Goal: Transaction & Acquisition: Obtain resource

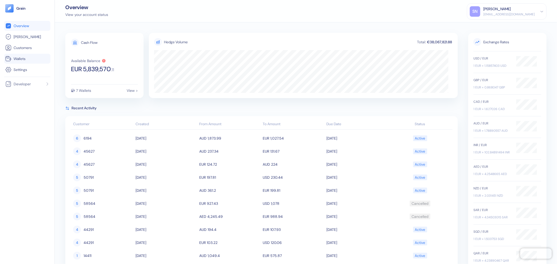
click at [26, 61] on link "Wallets" at bounding box center [27, 59] width 44 height 6
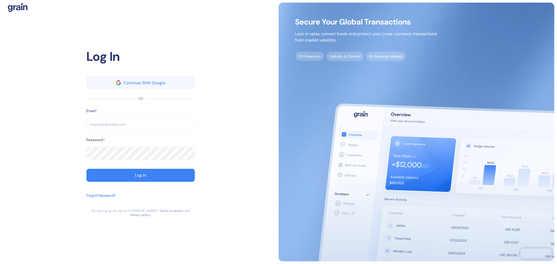
click at [106, 127] on input "text" at bounding box center [140, 124] width 108 height 13
paste input "[EMAIL_ADDRESS][DOMAIN_NAME]"
type input "[EMAIL_ADDRESS][DOMAIN_NAME]"
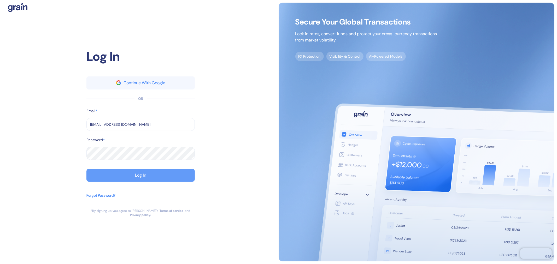
click at [110, 174] on button "Log In" at bounding box center [140, 175] width 108 height 13
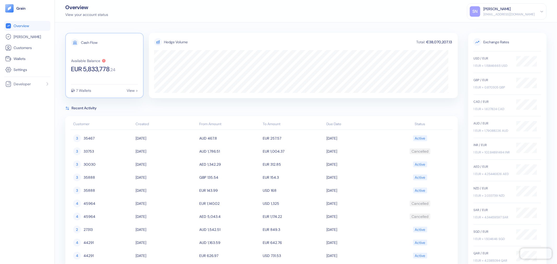
click at [103, 83] on div "Cash Flow Available Balance EUR 5,833,778 . 24 7 Wallets View >" at bounding box center [104, 65] width 78 height 65
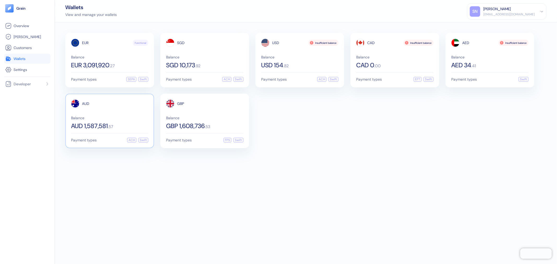
click at [110, 110] on div "AUD Balance AUD 1,587,581 . 57" at bounding box center [109, 115] width 77 height 30
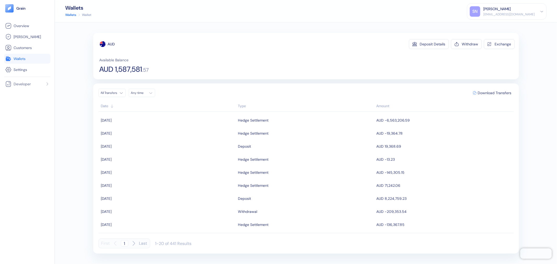
click at [136, 94] on div "Any time" at bounding box center [139, 93] width 16 height 4
click at [148, 120] on button "1" at bounding box center [149, 120] width 6 height 6
click at [162, 150] on button "31" at bounding box center [162, 149] width 6 height 6
click at [505, 95] on span "Download Transfers" at bounding box center [495, 93] width 34 height 4
click at [499, 44] on div "Exchange" at bounding box center [503, 44] width 16 height 4
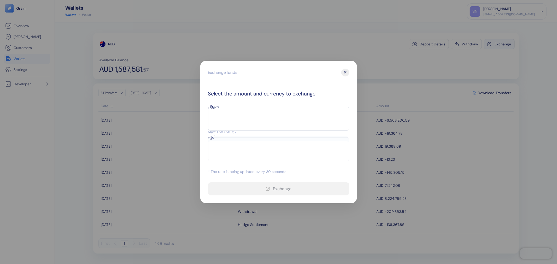
type input "AUD"
click at [230, 124] on input "From" at bounding box center [230, 117] width 44 height 13
type input "100"
type input "55.77"
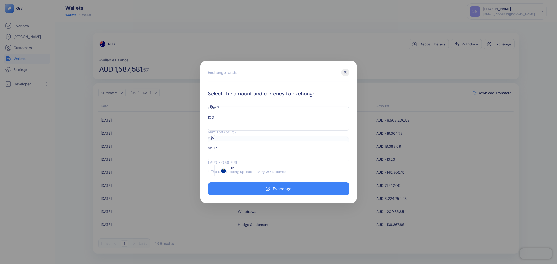
type input "100"
type input "55.77"
click at [340, 82] on div "Exchange funds ✕" at bounding box center [278, 75] width 141 height 13
click at [344, 77] on div "✕" at bounding box center [345, 73] width 8 height 8
